Goal: Obtain resource: Download file/media

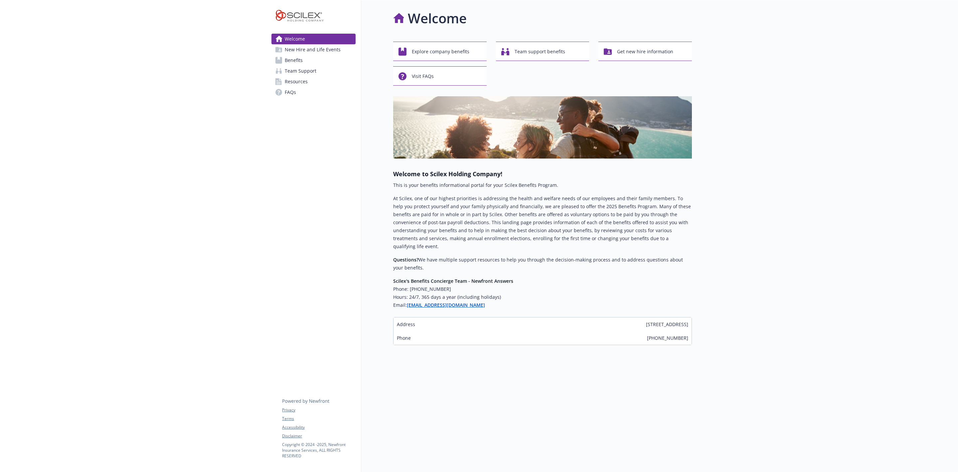
click at [299, 66] on span "Benefits" at bounding box center [294, 60] width 18 height 11
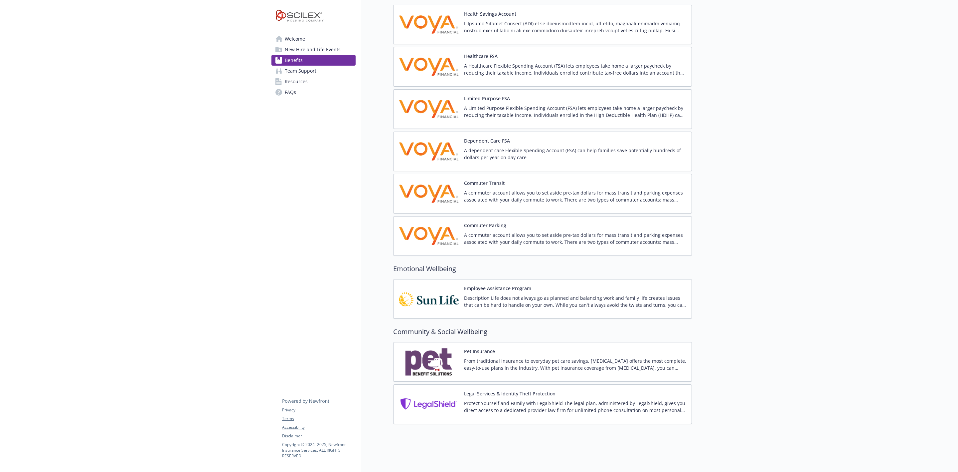
scroll to position [877, 0]
click at [489, 285] on div "Employee Assistance Program Description Life does not always go as planned and …" at bounding box center [575, 299] width 222 height 28
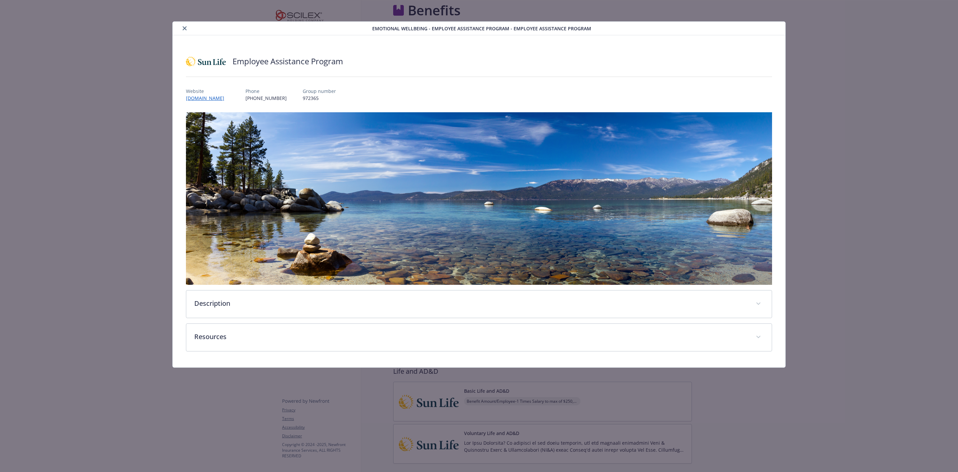
scroll to position [977, 0]
click at [187, 27] on button "close" at bounding box center [185, 28] width 8 height 8
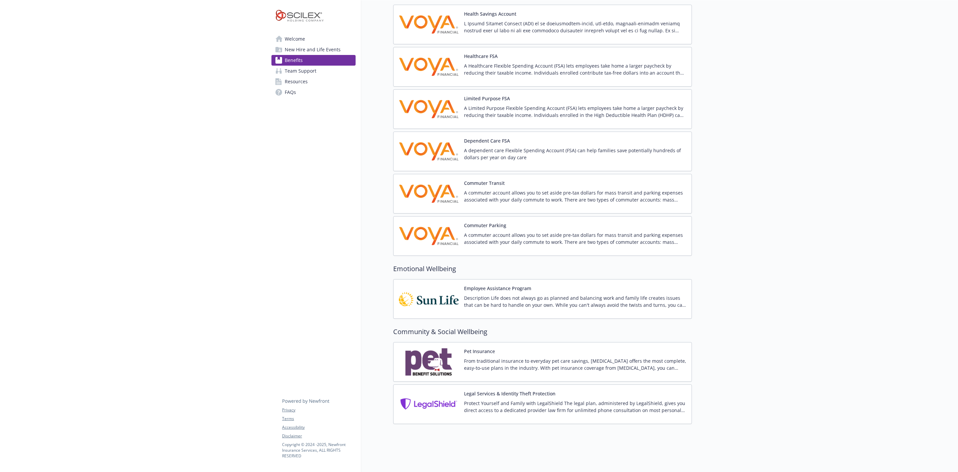
click at [530, 294] on p "Description Life does not always go as planned and balancing work and family li…" at bounding box center [575, 301] width 222 height 14
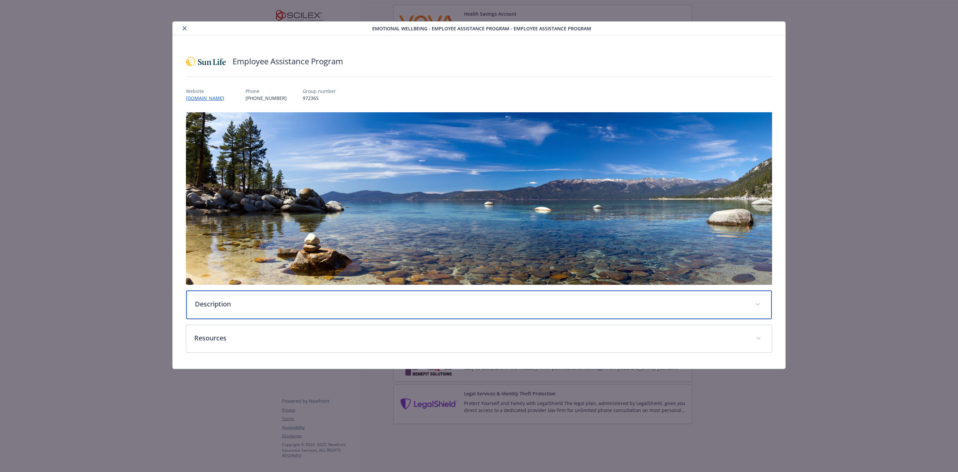
click at [228, 309] on p "Description" at bounding box center [471, 304] width 552 height 10
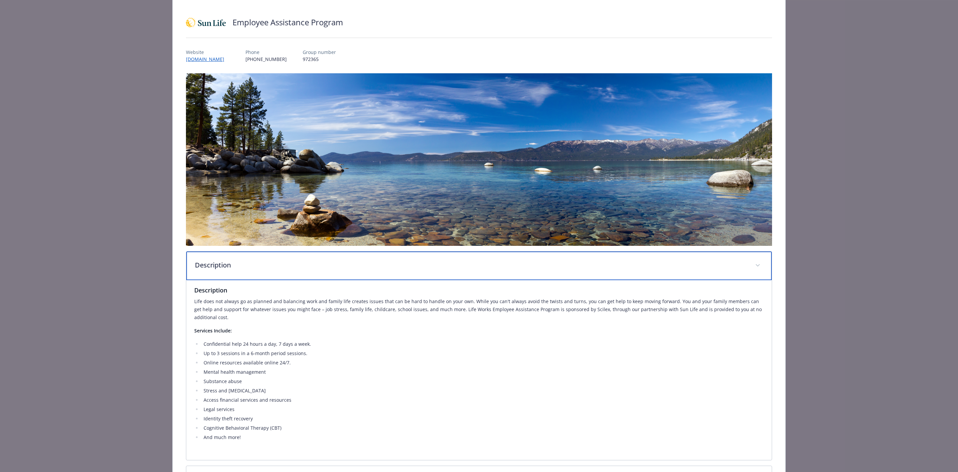
scroll to position [150, 0]
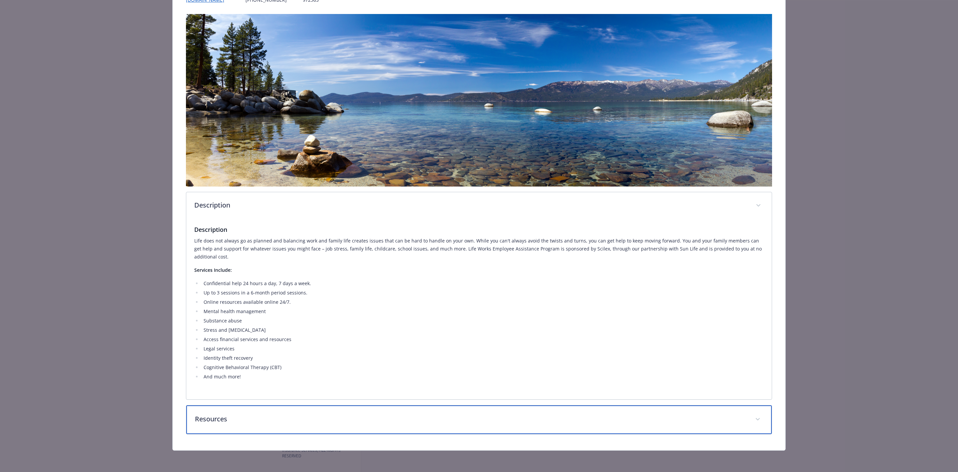
click at [239, 434] on div "Resources" at bounding box center [478, 419] width 585 height 29
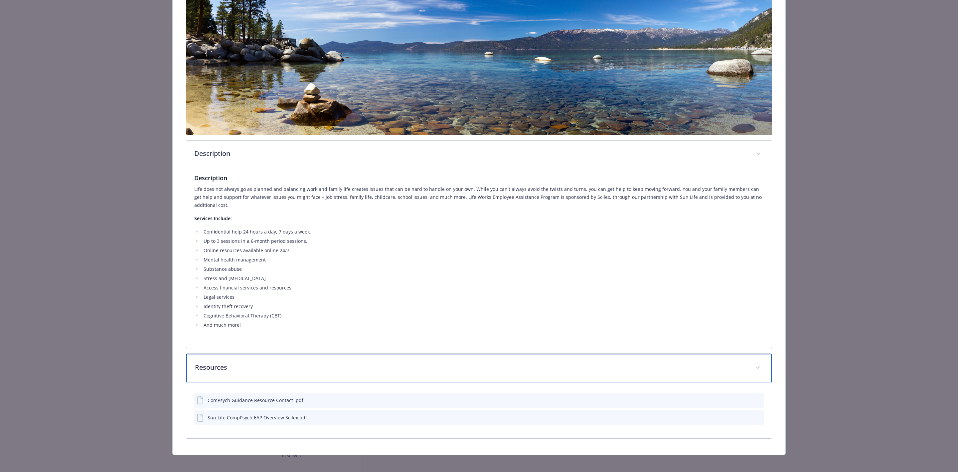
scroll to position [234, 0]
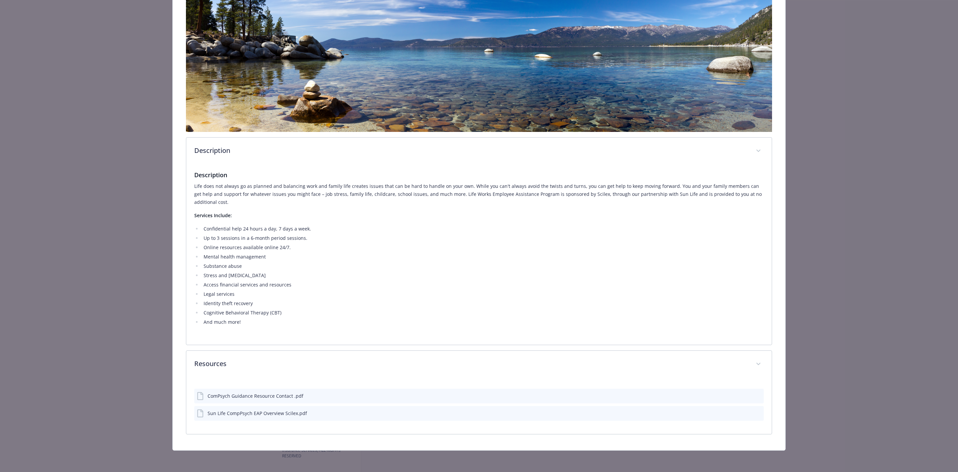
click at [293, 411] on div "Sun Life CompPsych EAP Overview Scilex.pdf" at bounding box center [257, 412] width 99 height 7
click at [311, 412] on div "Sun Life CompPsych EAP Overview Scilex.pdf" at bounding box center [478, 413] width 569 height 15
click at [745, 409] on div "details for plan Emotional Wellbeing - Employee Assistance Program - Employee A…" at bounding box center [753, 412] width 17 height 7
click at [744, 410] on icon "download file" at bounding box center [746, 412] width 5 height 5
